Goal: Information Seeking & Learning: Learn about a topic

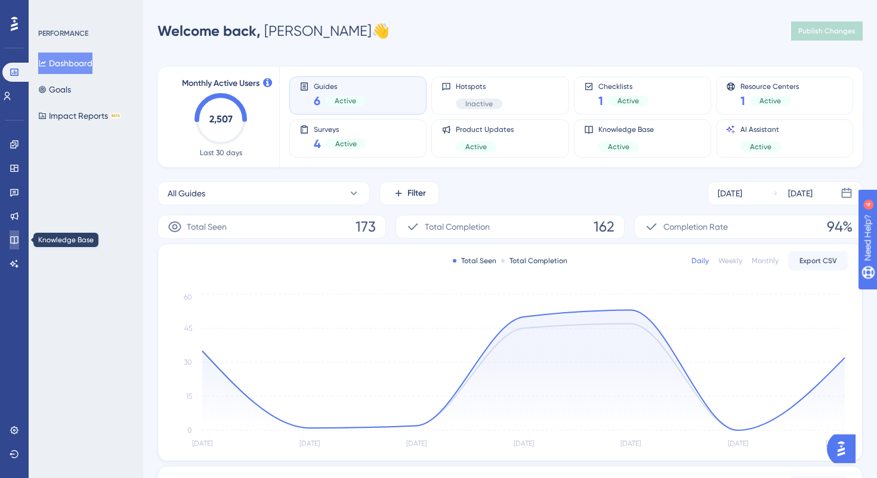
click at [13, 235] on icon at bounding box center [15, 240] width 10 height 10
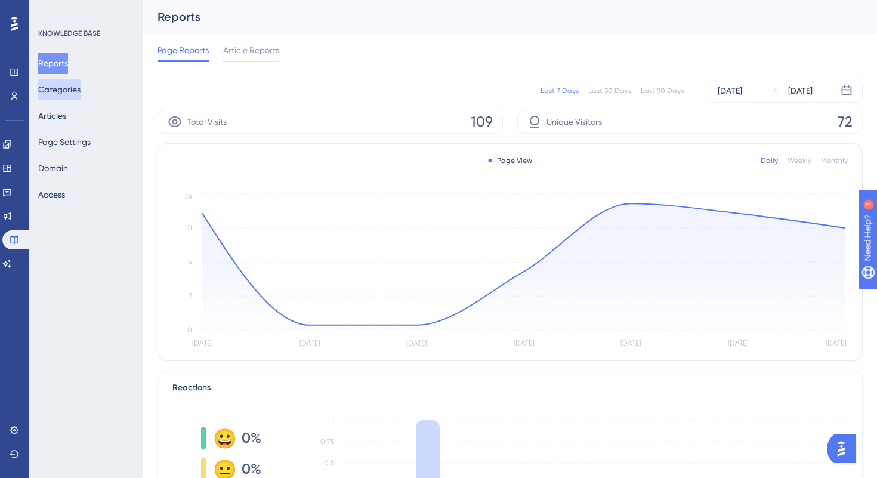
click at [77, 86] on button "Categories" at bounding box center [59, 89] width 42 height 21
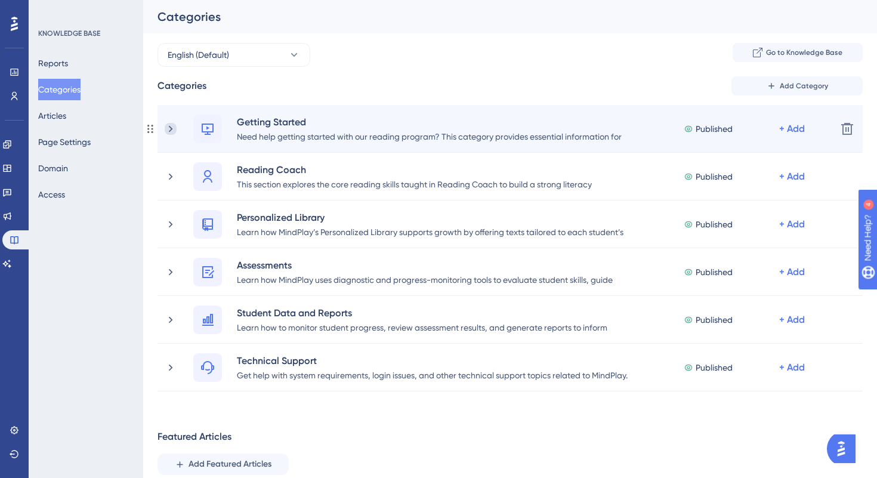
click at [173, 126] on icon at bounding box center [171, 129] width 12 height 12
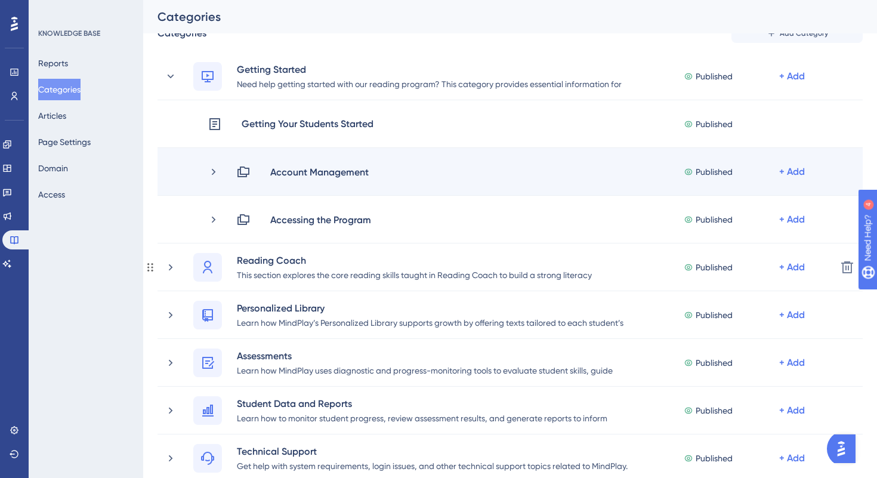
scroll to position [70, 0]
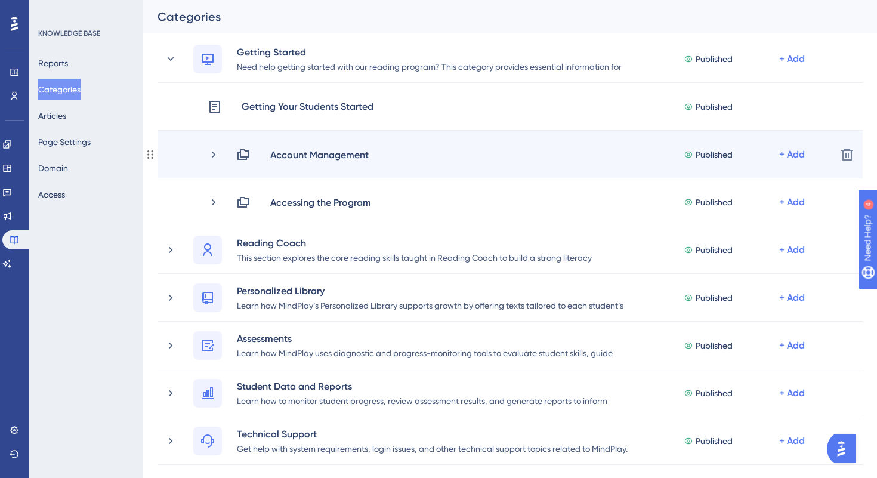
click at [216, 161] on div "Account Management Published + Add Delete" at bounding box center [509, 155] width 705 height 48
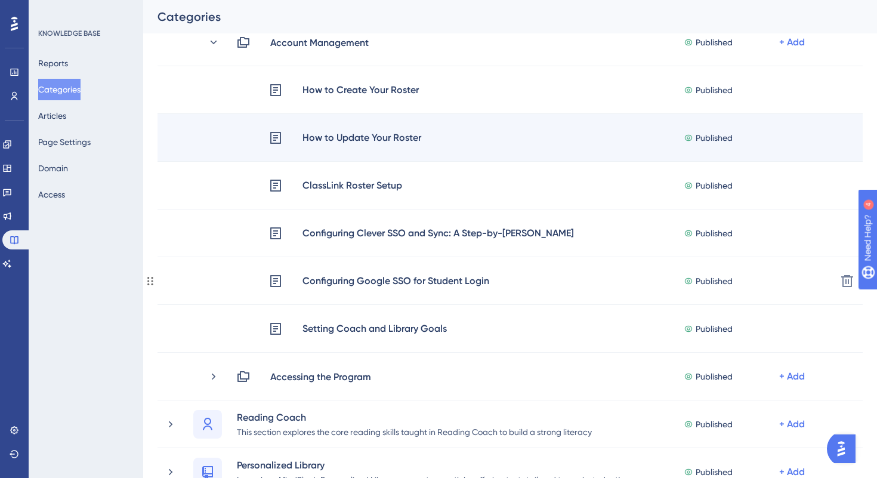
scroll to position [203, 0]
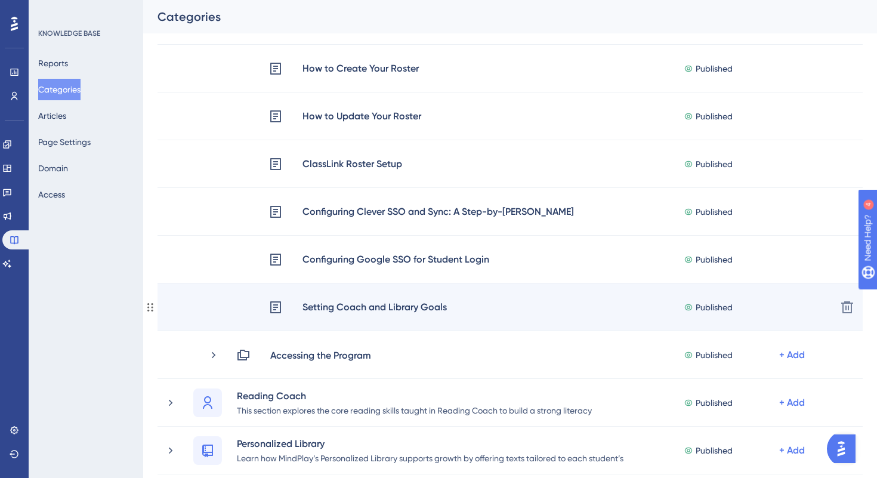
click at [318, 305] on div "Setting Coach and Library Goals" at bounding box center [375, 307] width 146 height 16
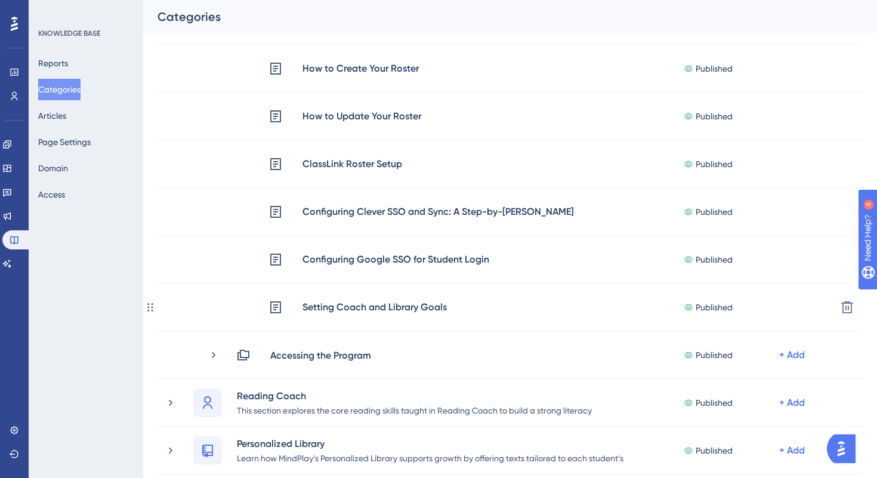
click at [318, 305] on div "Setting Coach and Library Goals" at bounding box center [375, 307] width 146 height 16
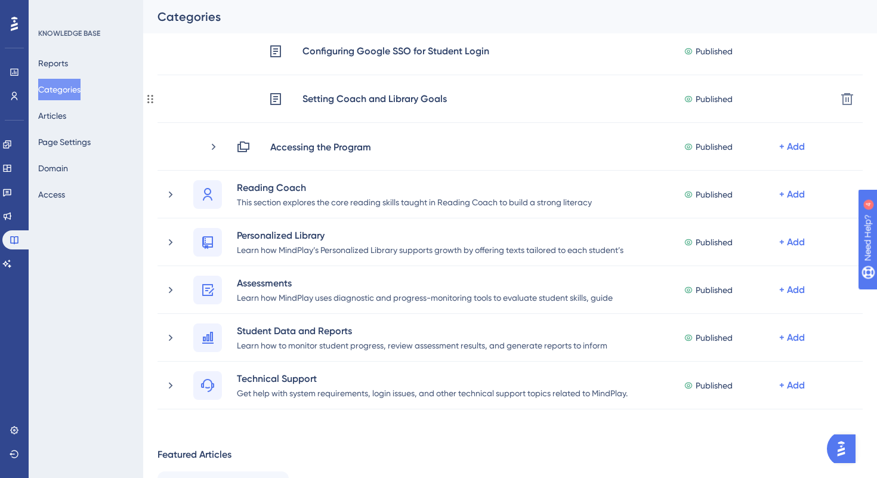
scroll to position [457, 0]
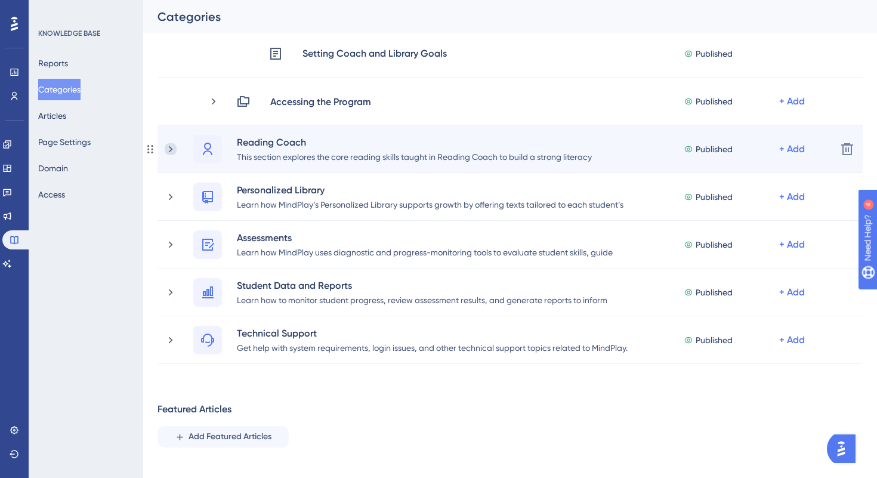
click at [165, 146] on icon at bounding box center [171, 149] width 12 height 12
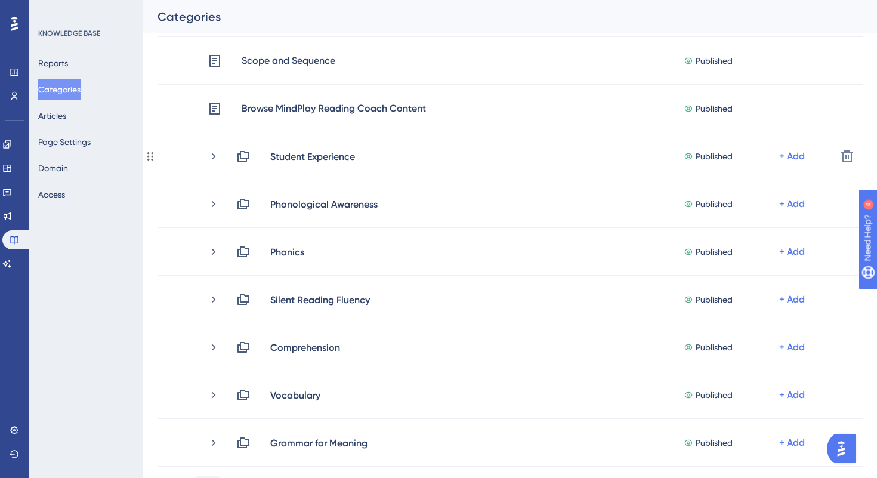
scroll to position [644, 0]
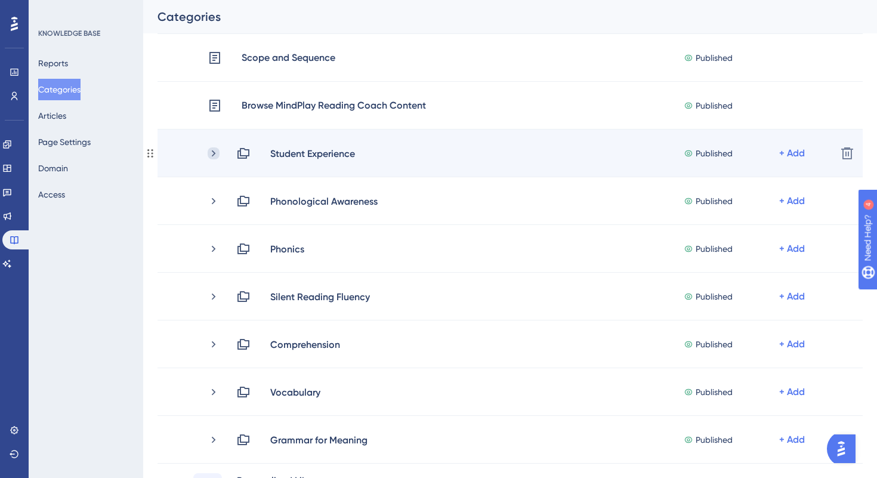
click at [215, 153] on icon at bounding box center [214, 153] width 12 height 12
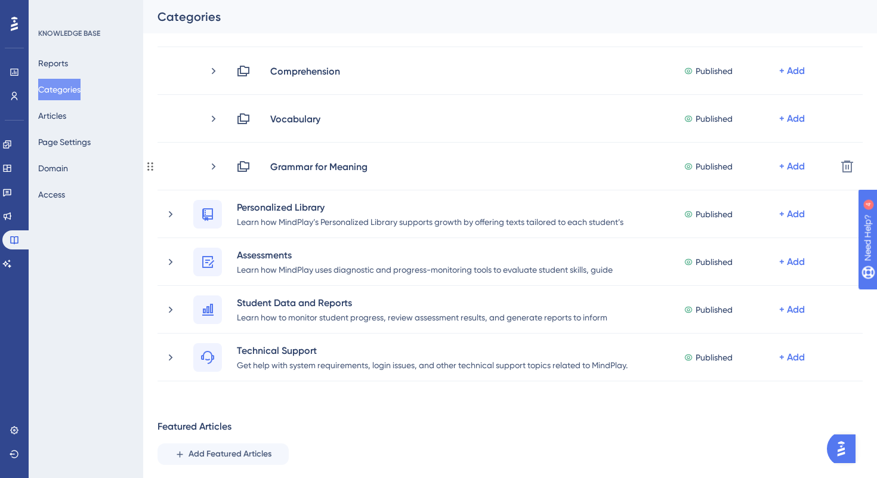
scroll to position [1029, 0]
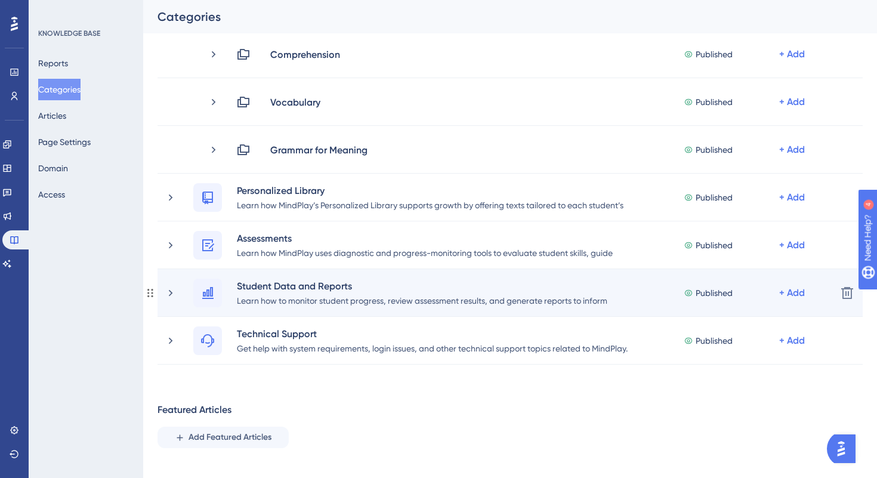
click at [177, 290] on div "Student Data and Reports Learn how to monitor student progress, review assessme…" at bounding box center [496, 293] width 662 height 29
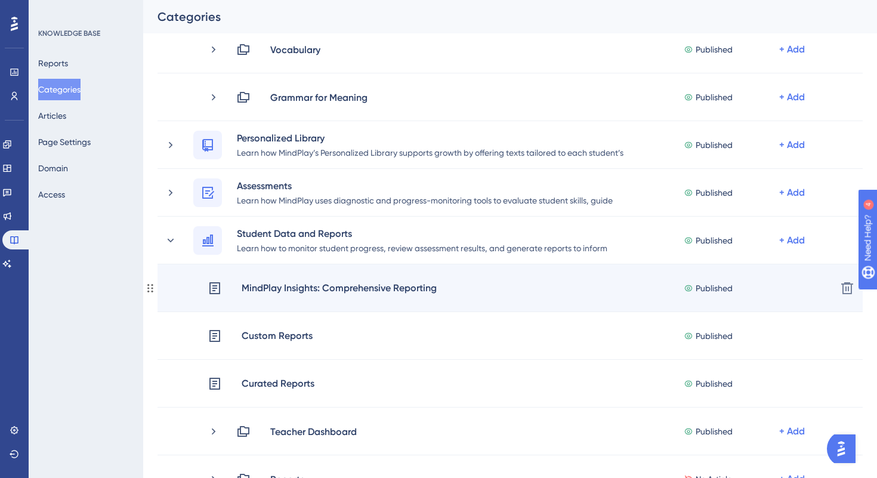
scroll to position [1211, 0]
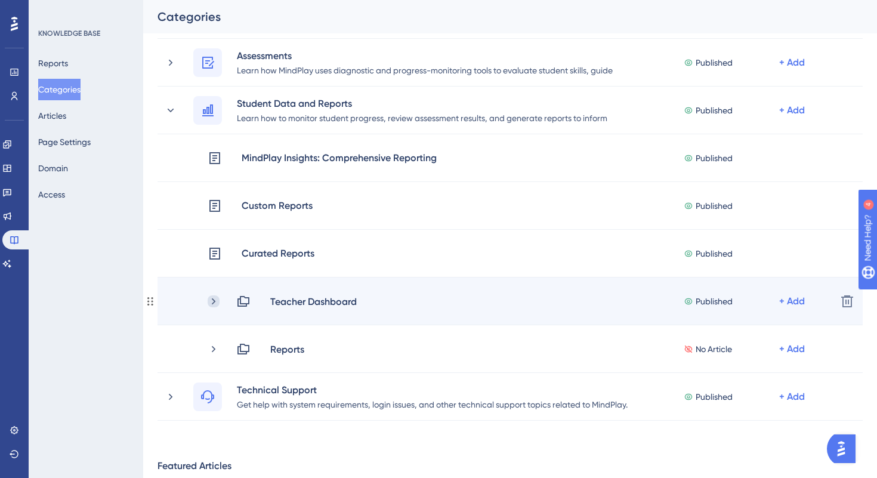
click at [215, 301] on icon at bounding box center [214, 301] width 12 height 12
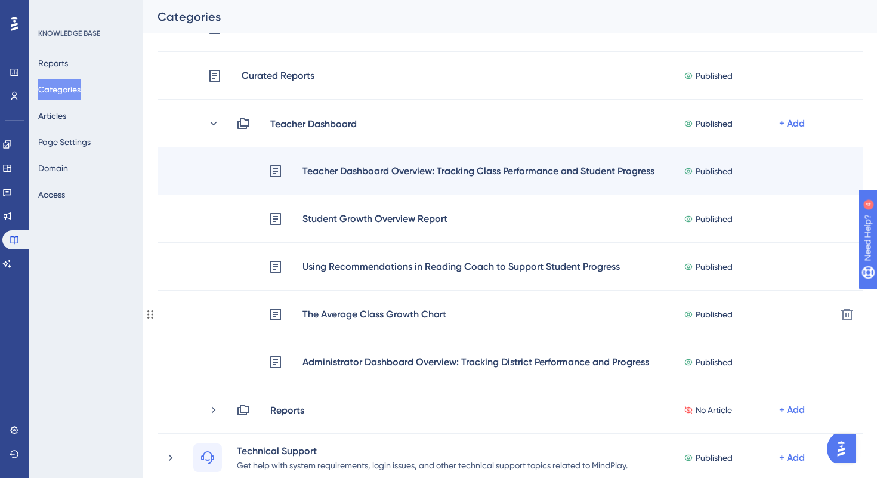
scroll to position [1410, 0]
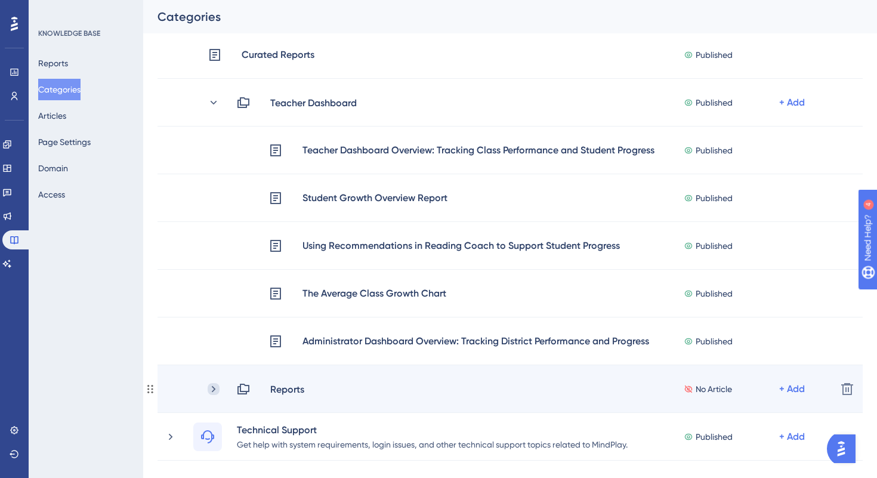
click at [213, 389] on icon at bounding box center [214, 389] width 12 height 12
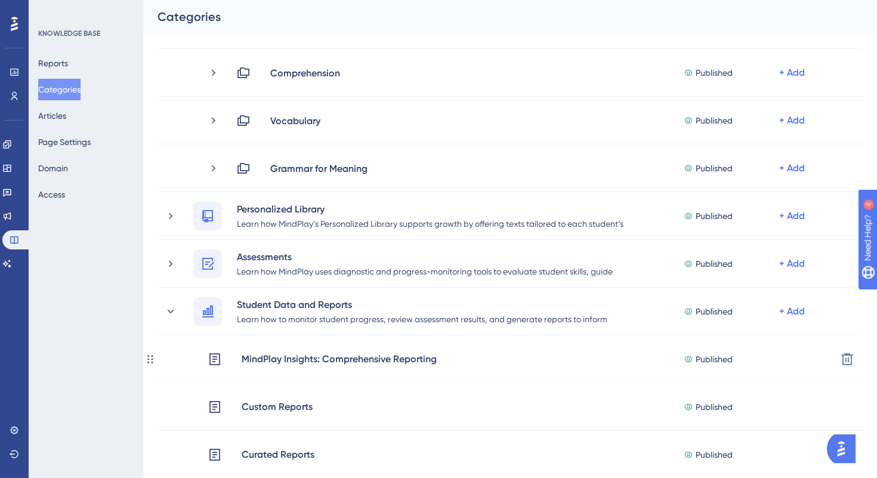
scroll to position [964, 0]
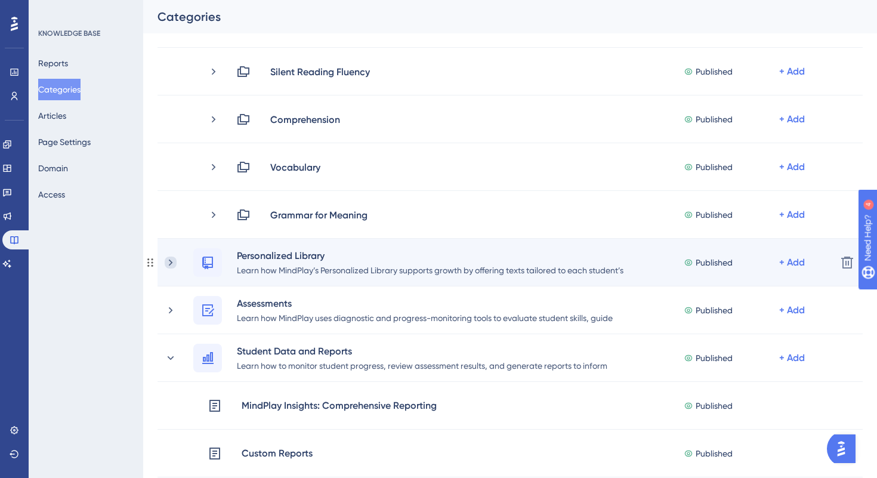
click at [175, 263] on icon at bounding box center [171, 262] width 12 height 12
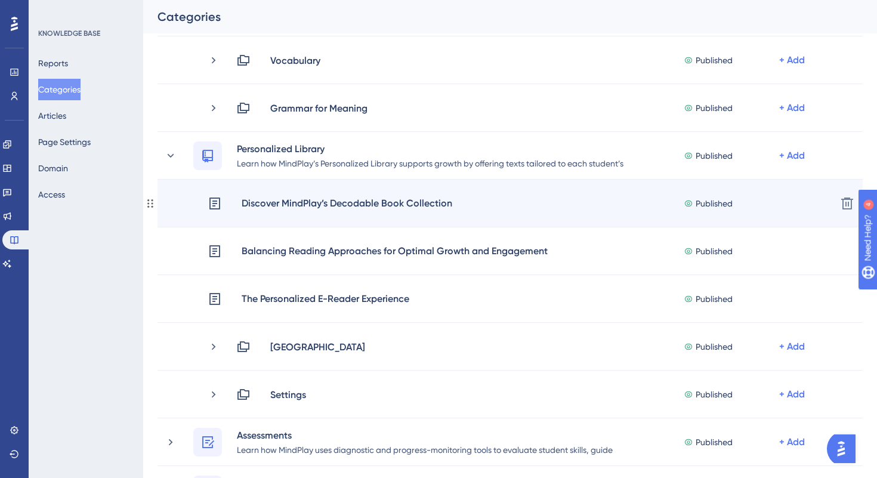
scroll to position [1093, 0]
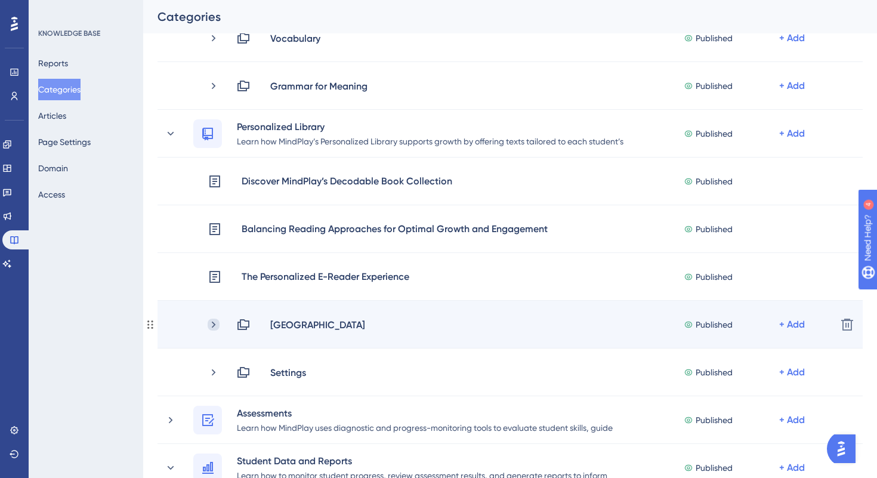
click at [218, 321] on icon at bounding box center [214, 324] width 12 height 12
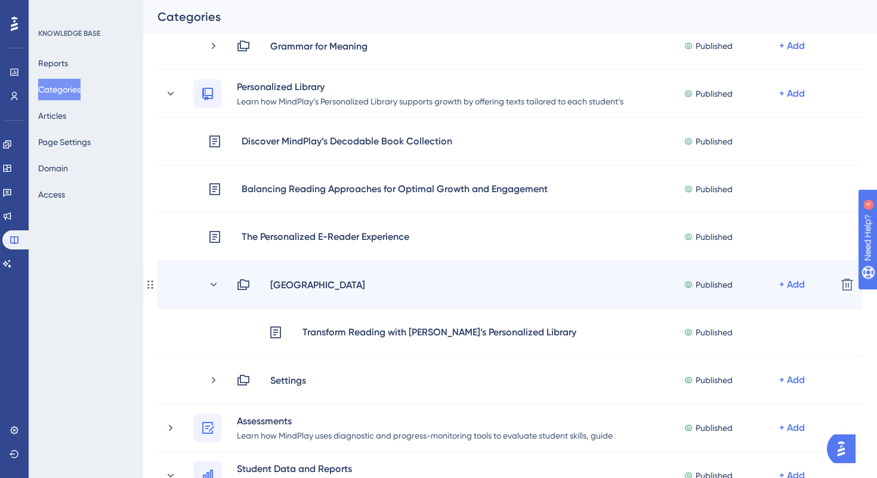
scroll to position [1187, 0]
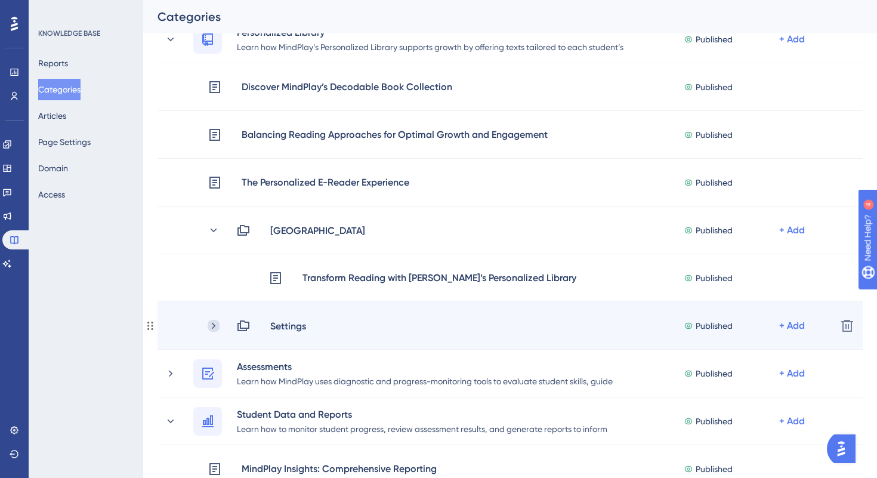
click at [208, 321] on icon at bounding box center [214, 326] width 12 height 12
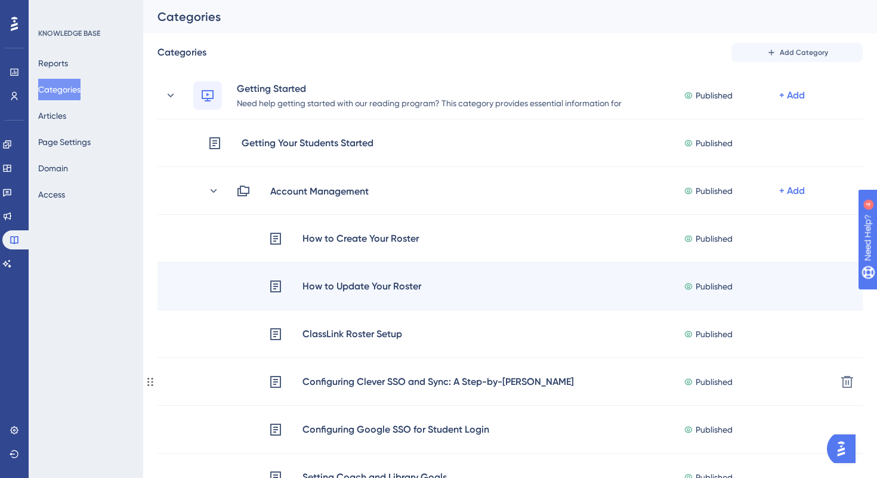
scroll to position [153, 0]
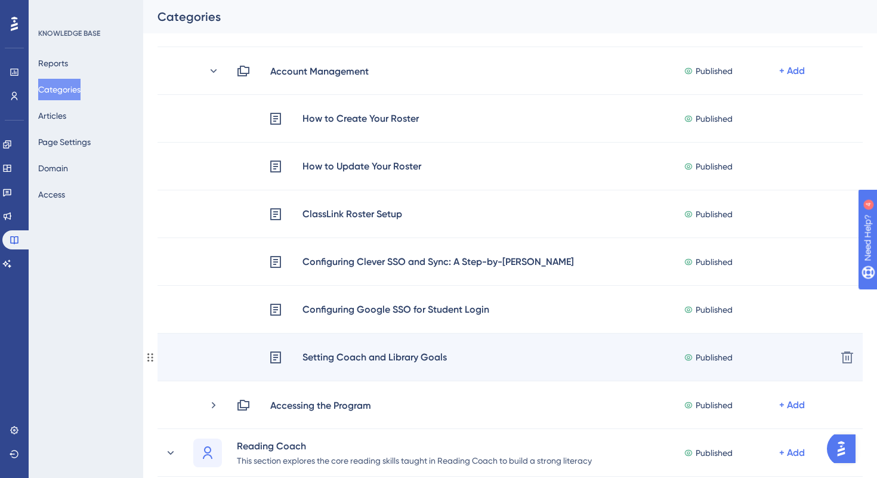
click at [351, 354] on div "Setting Coach and Library Goals" at bounding box center [375, 357] width 146 height 16
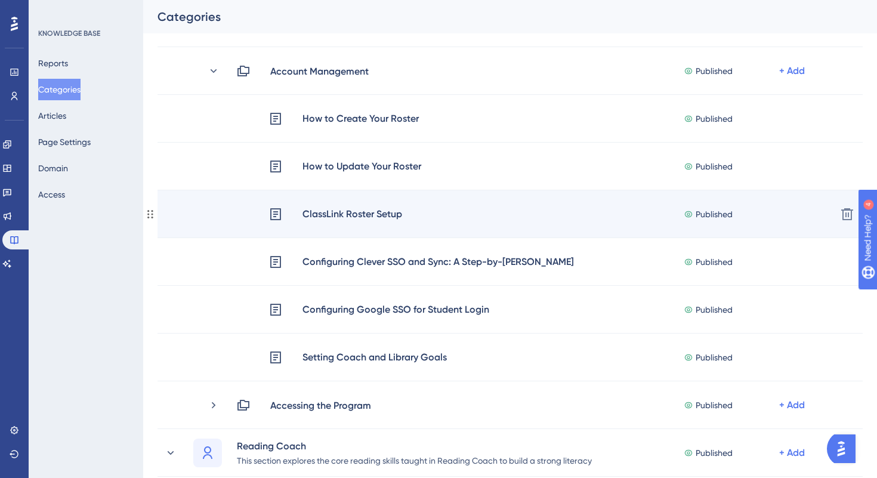
scroll to position [0, 0]
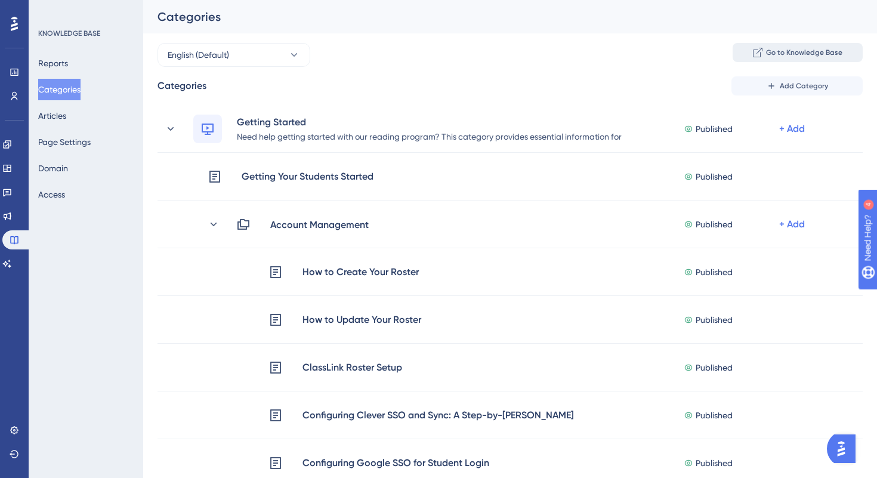
click at [797, 51] on span "Go to Knowledge Base" at bounding box center [804, 53] width 76 height 10
